Goal: Information Seeking & Learning: Learn about a topic

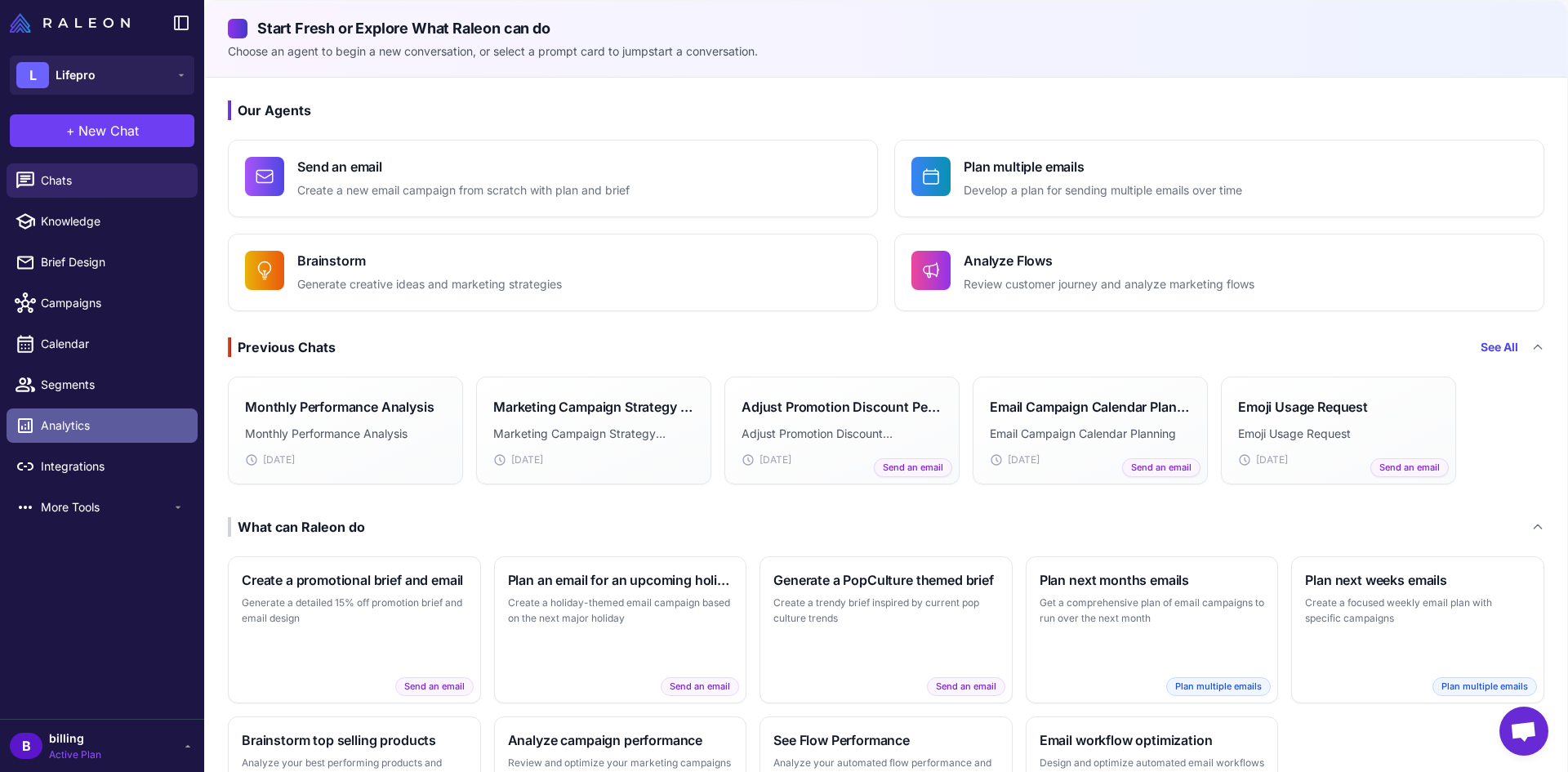
click at [80, 425] on span "Analytics" at bounding box center [112, 425] width 144 height 18
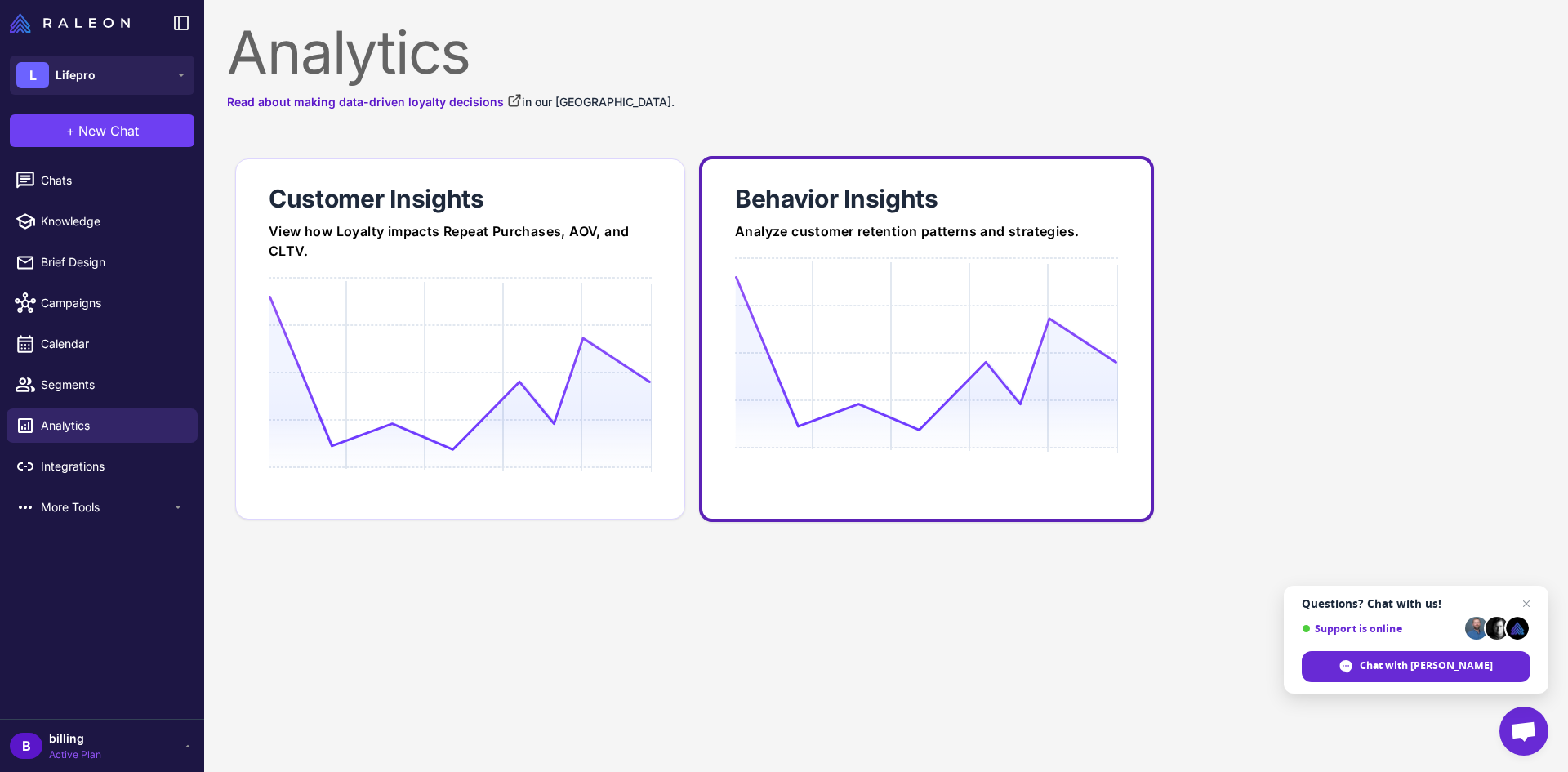
click at [935, 228] on div "Analyze customer retention patterns and strategies." at bounding box center [927, 231] width 383 height 20
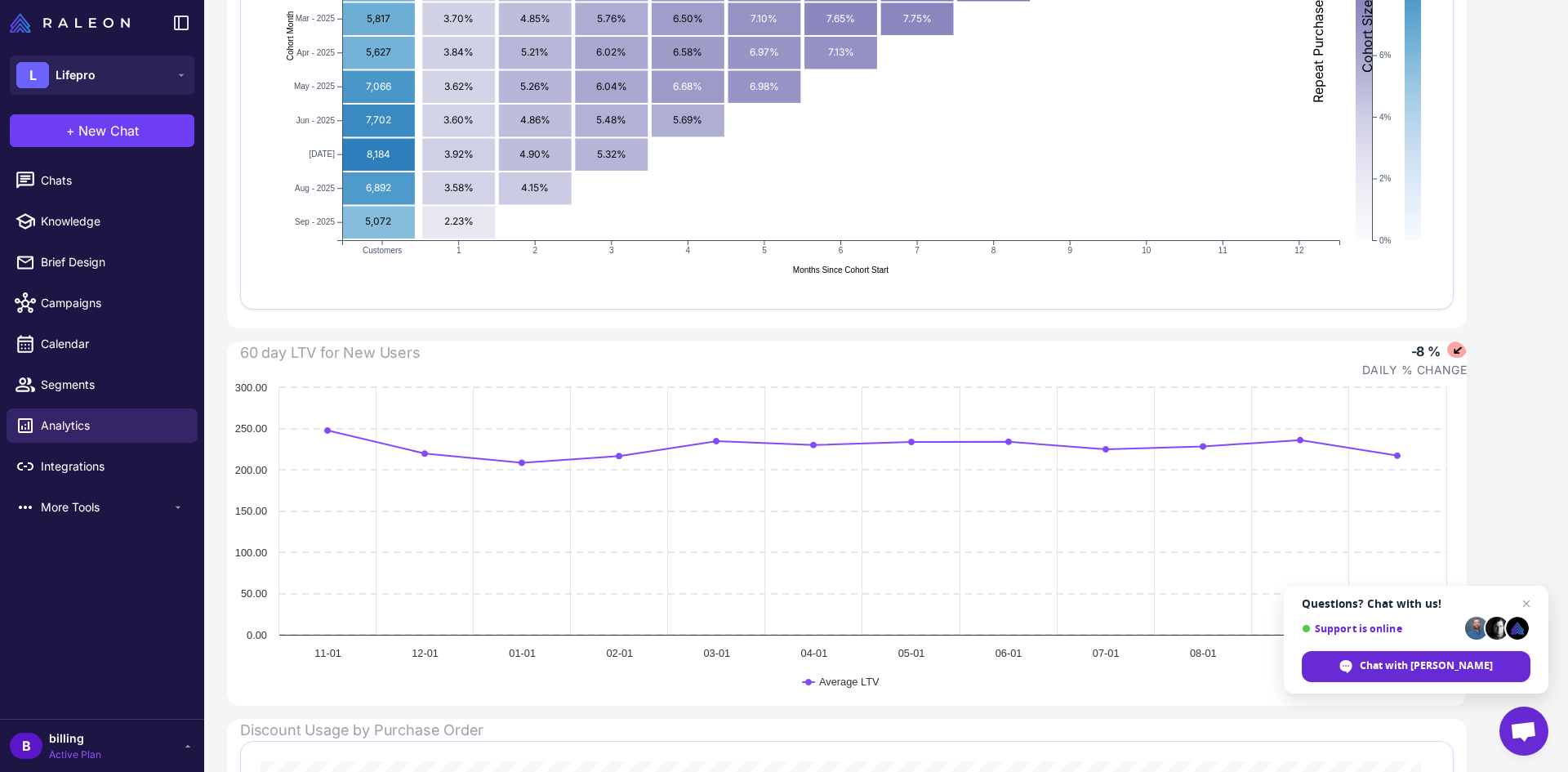
scroll to position [408, 0]
